Goal: Information Seeking & Learning: Learn about a topic

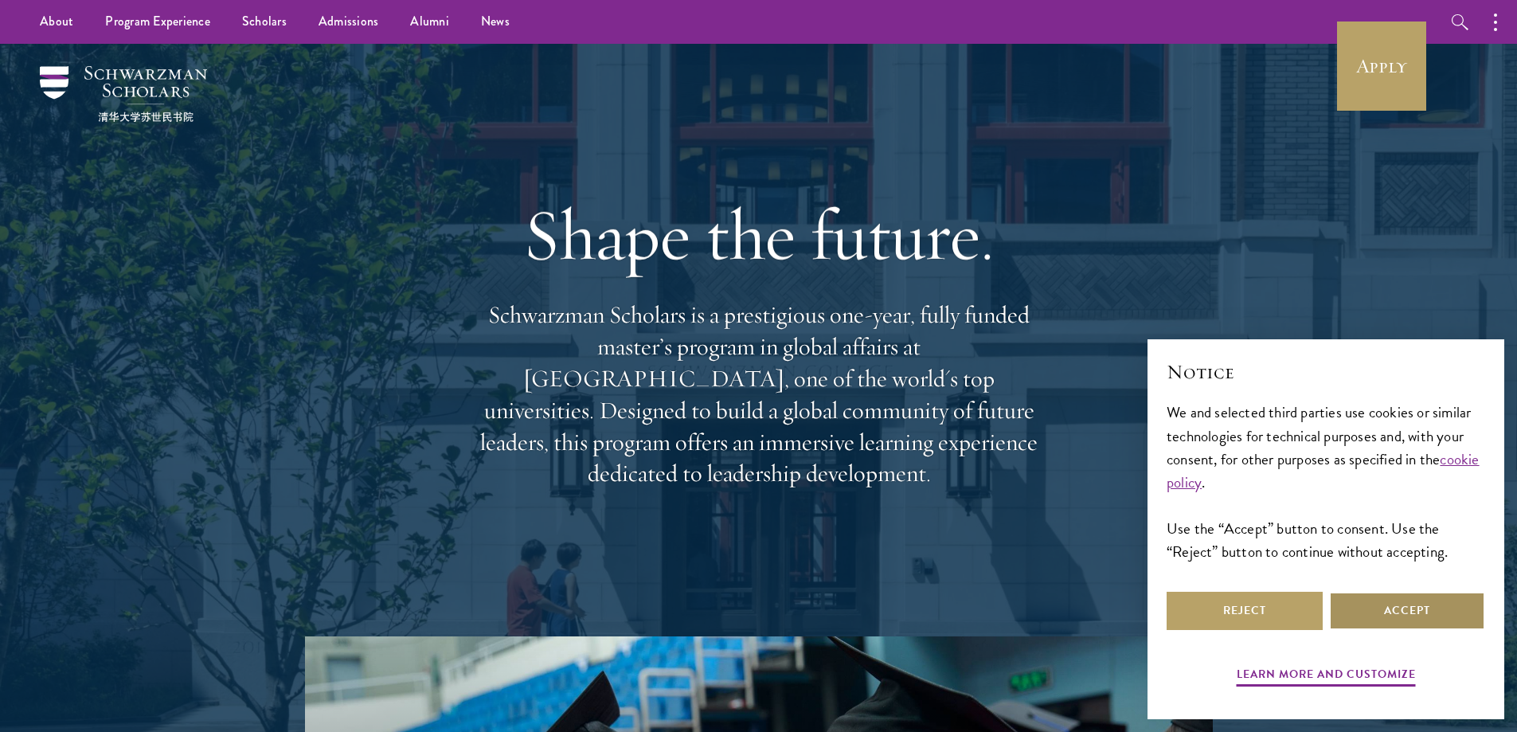
click at [1397, 621] on button "Accept" at bounding box center [1407, 611] width 156 height 38
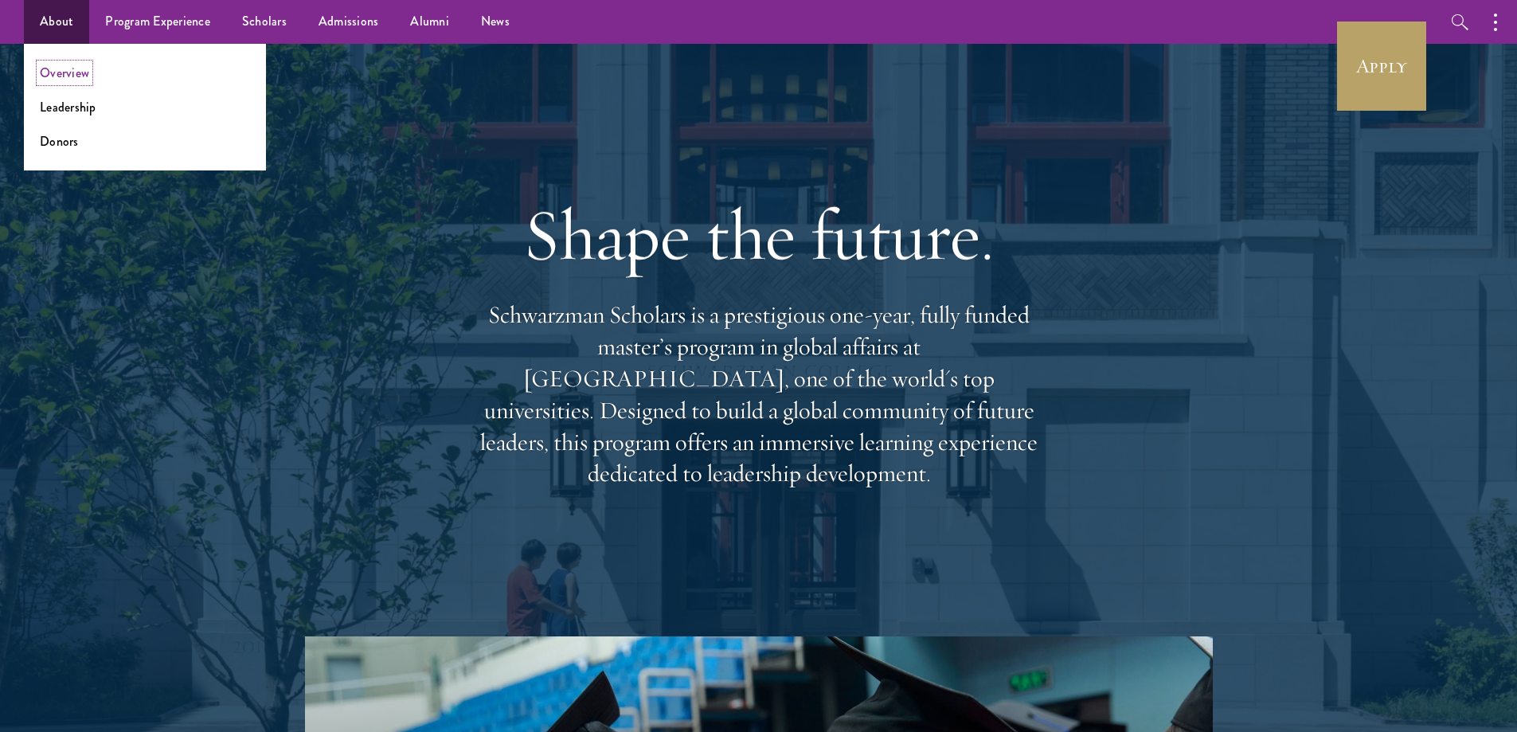
click at [76, 73] on link "Overview" at bounding box center [64, 73] width 49 height 18
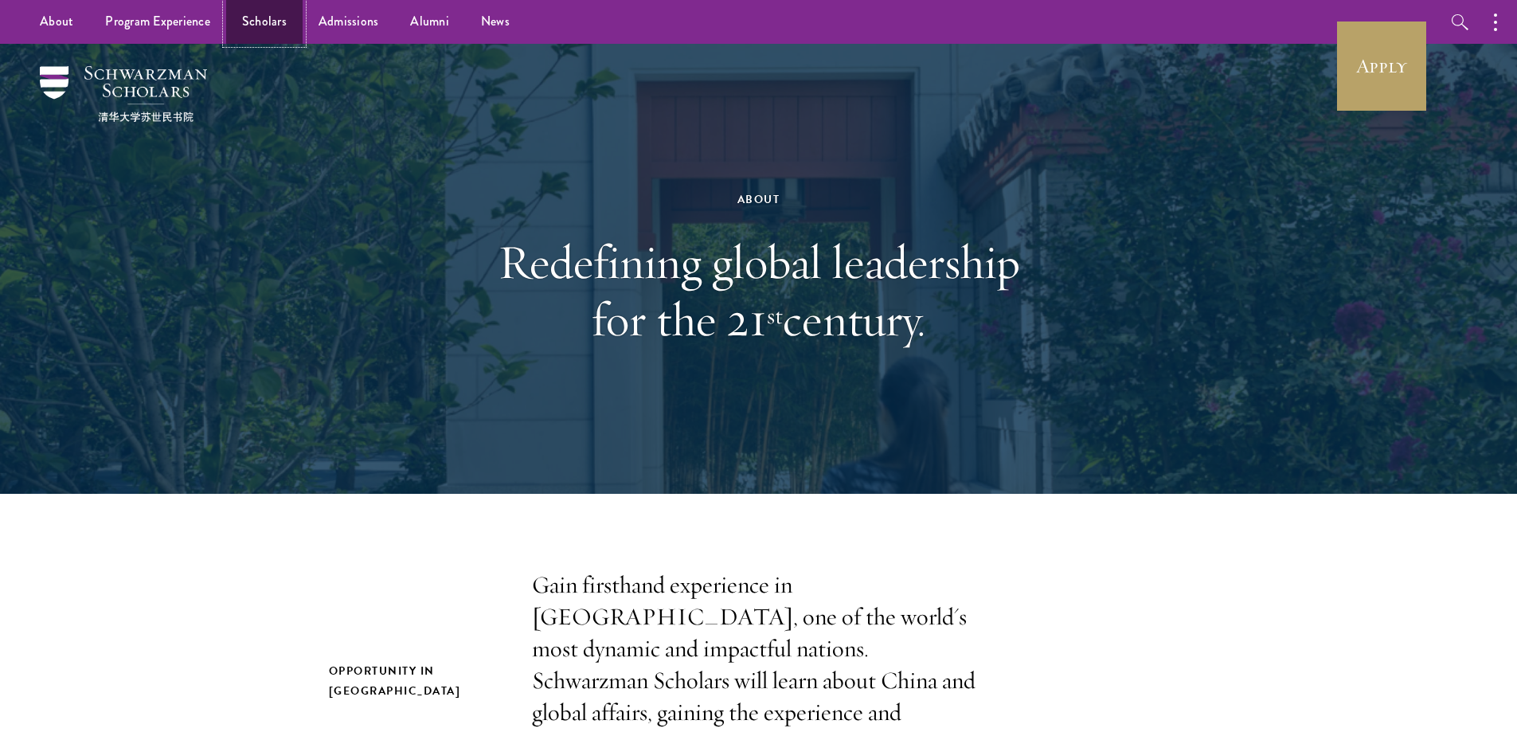
click at [257, 17] on link "Scholars" at bounding box center [264, 22] width 76 height 44
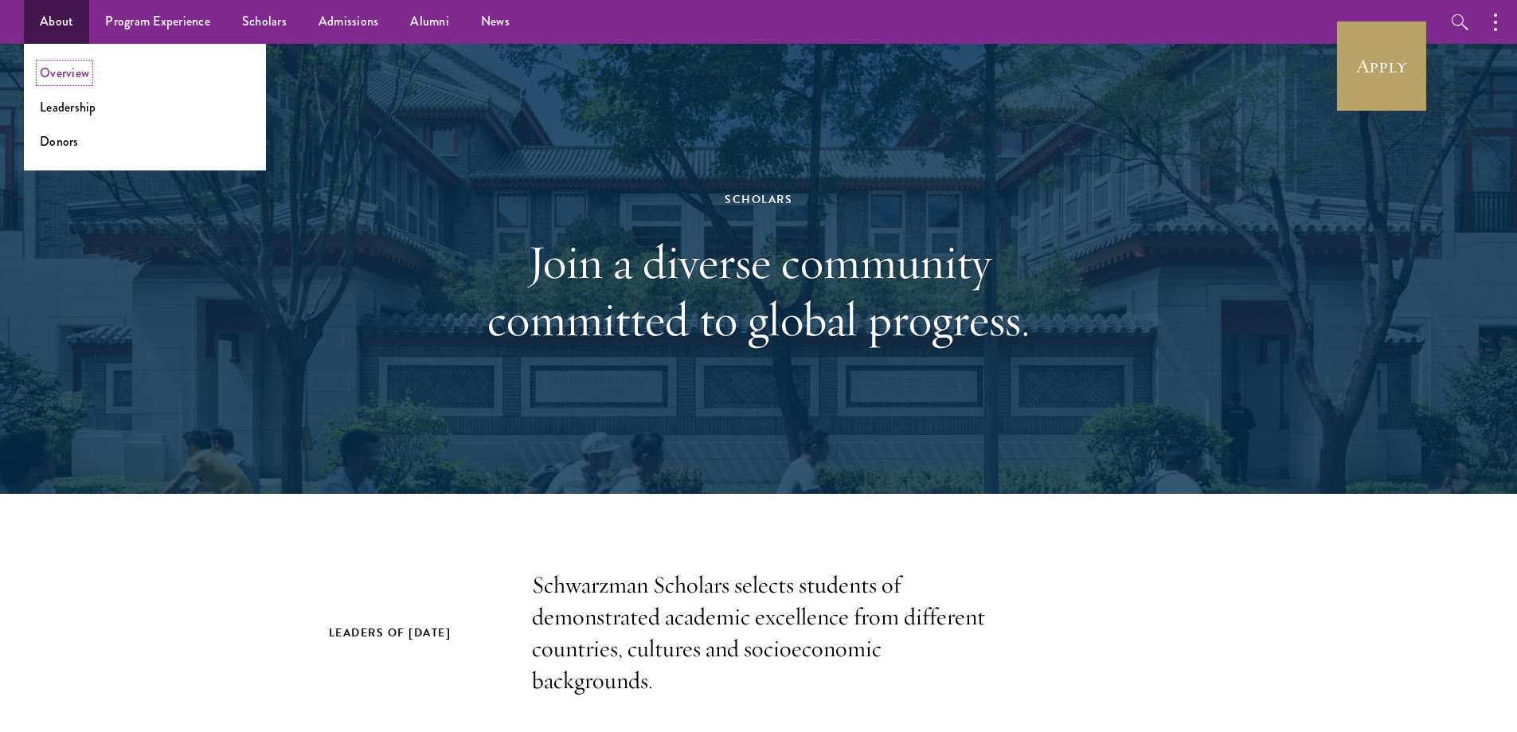
click at [54, 80] on link "Overview" at bounding box center [64, 73] width 49 height 18
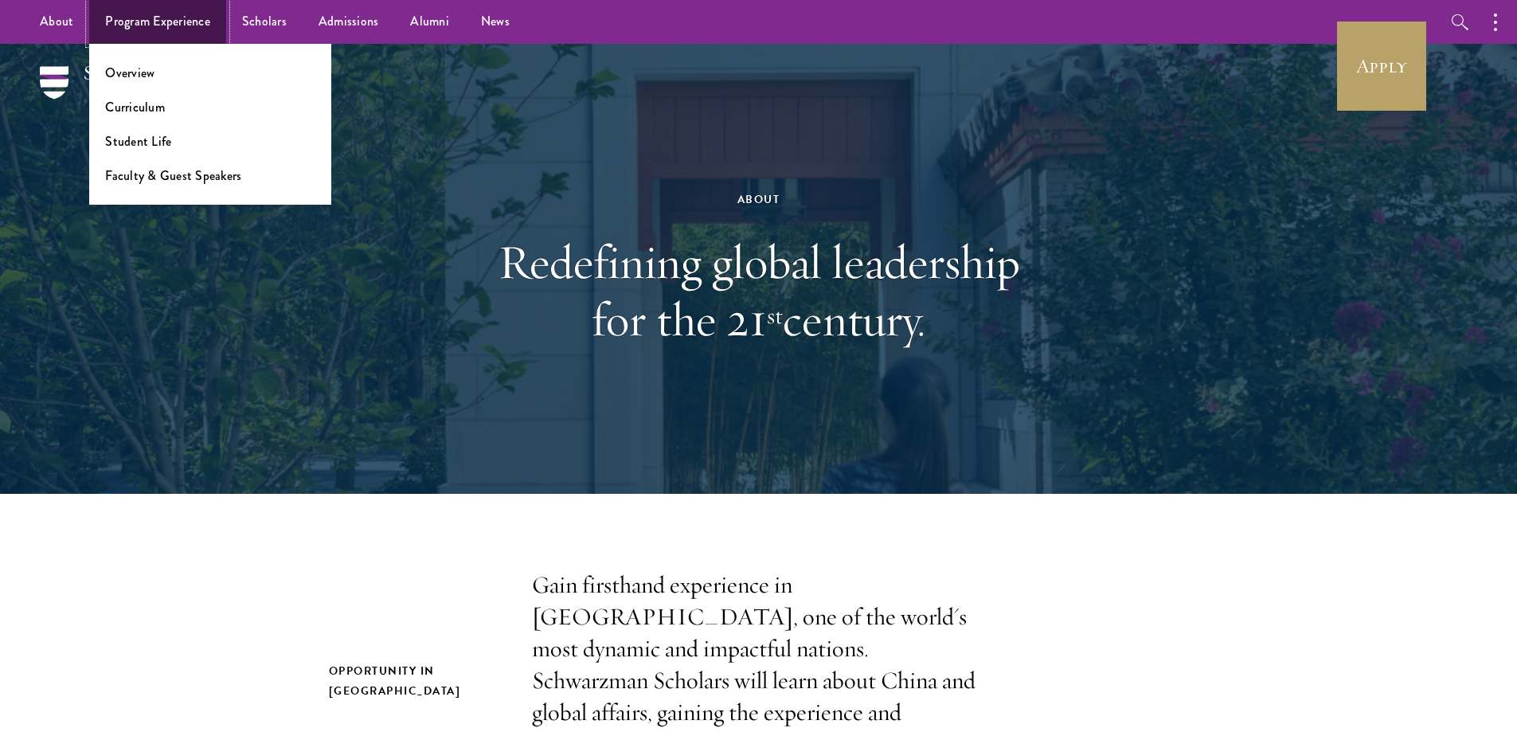
click at [182, 16] on link "Program Experience" at bounding box center [157, 22] width 137 height 44
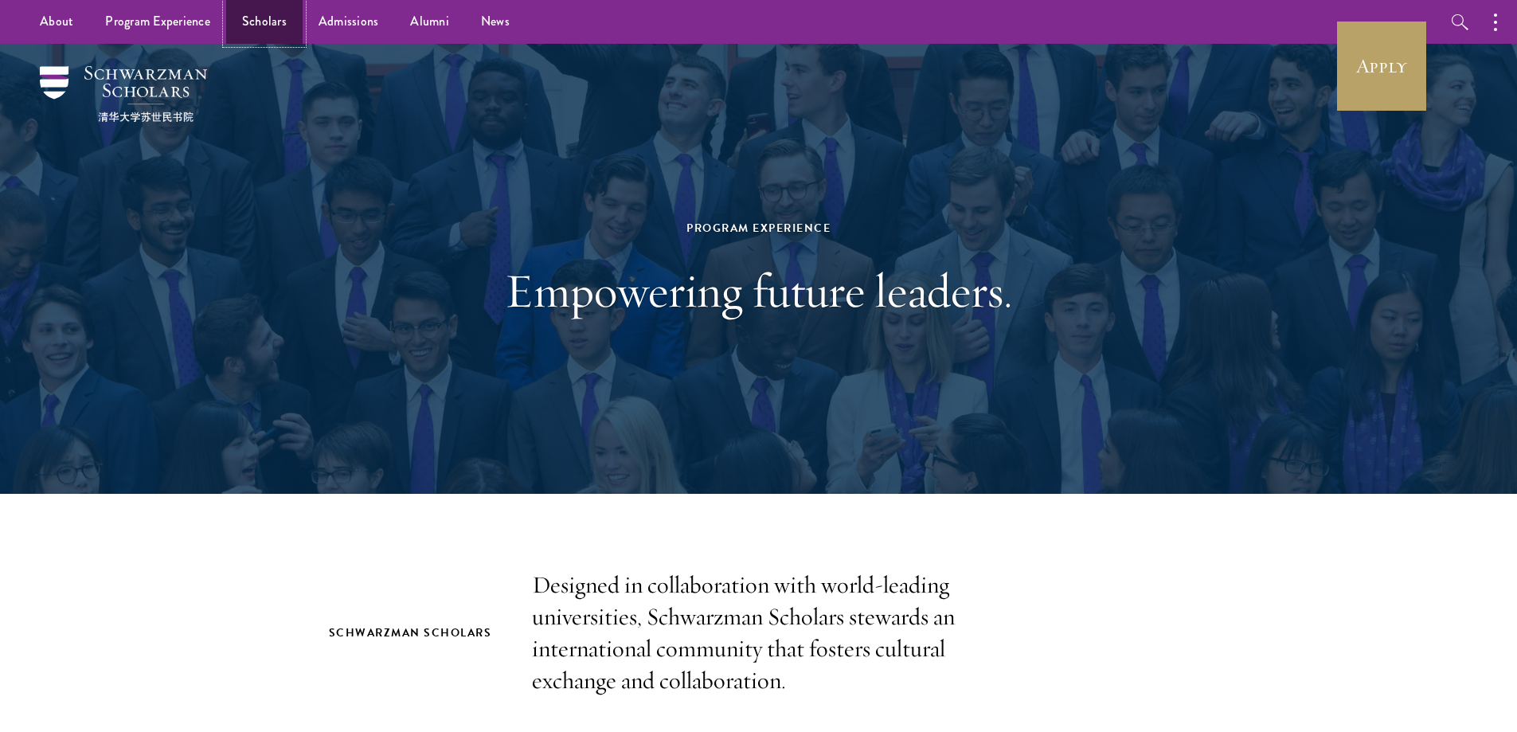
click at [266, 16] on link "Scholars" at bounding box center [264, 22] width 76 height 44
